Goal: Information Seeking & Learning: Understand process/instructions

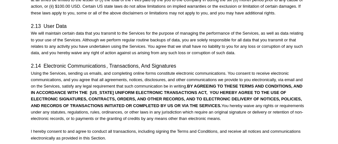
scroll to position [1387, 0]
